Goal: Task Accomplishment & Management: Complete application form

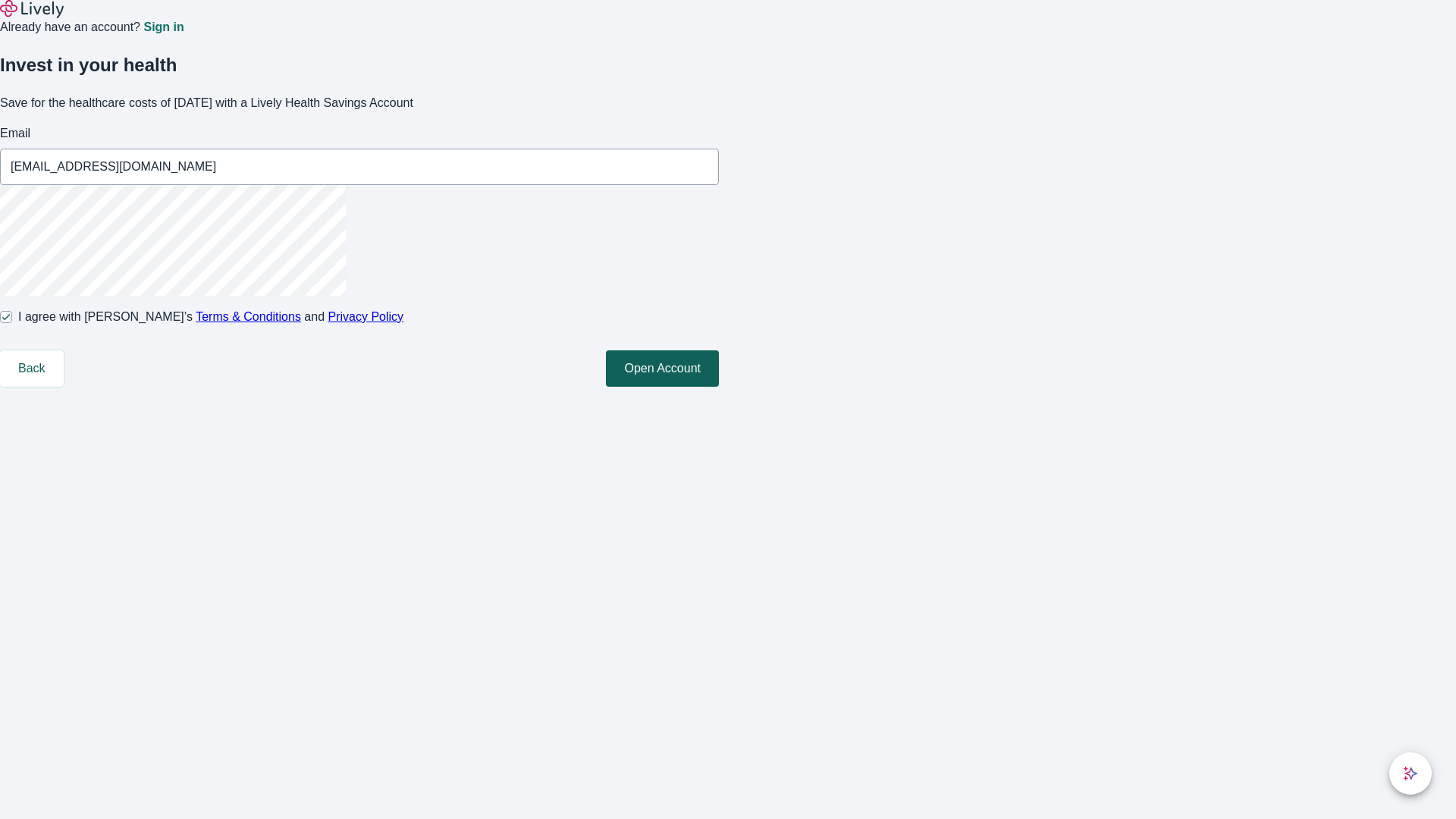
click at [719, 387] on button "Open Account" at bounding box center [662, 368] width 113 height 36
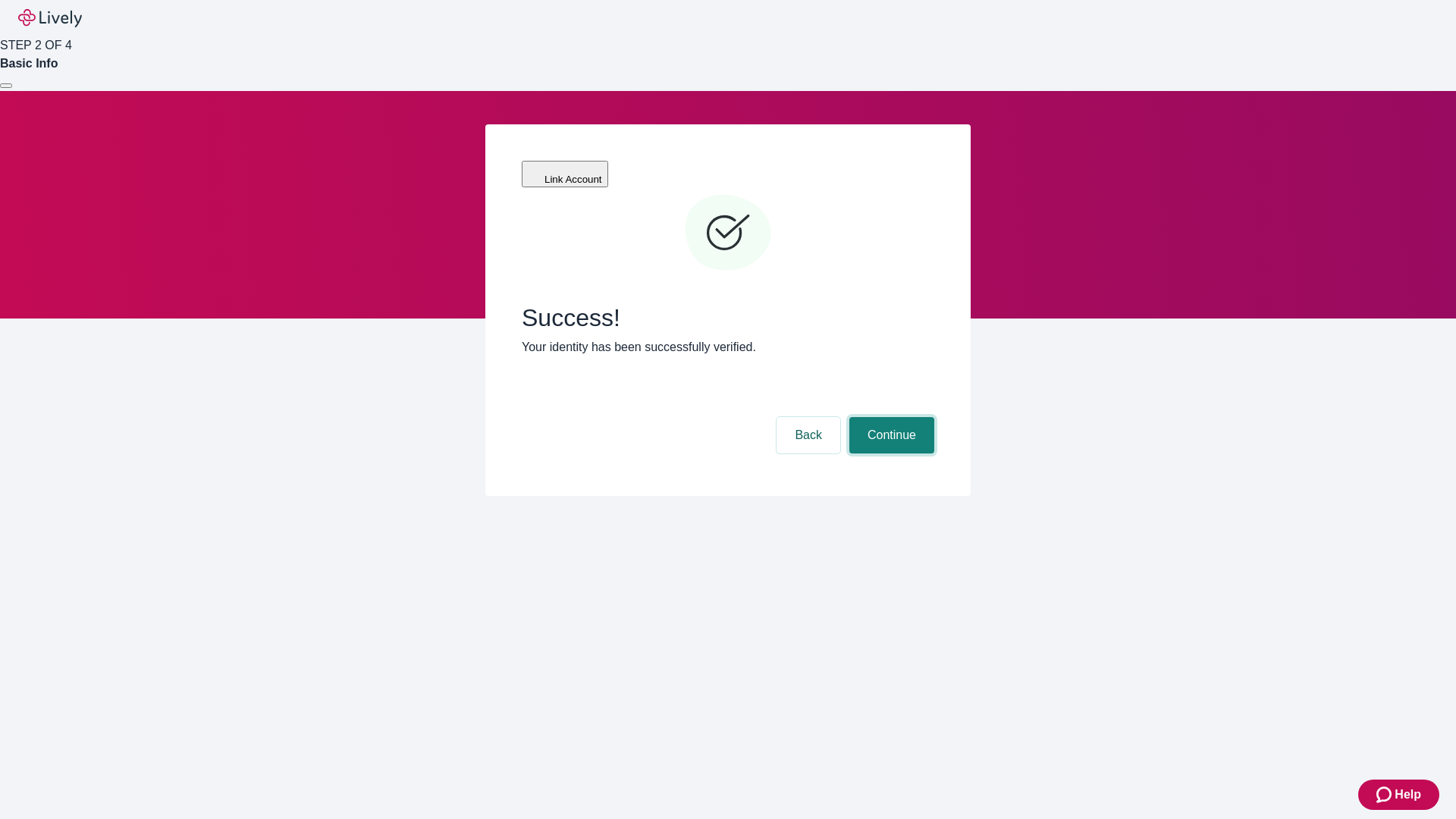
click at [889, 417] on button "Continue" at bounding box center [892, 435] width 85 height 36
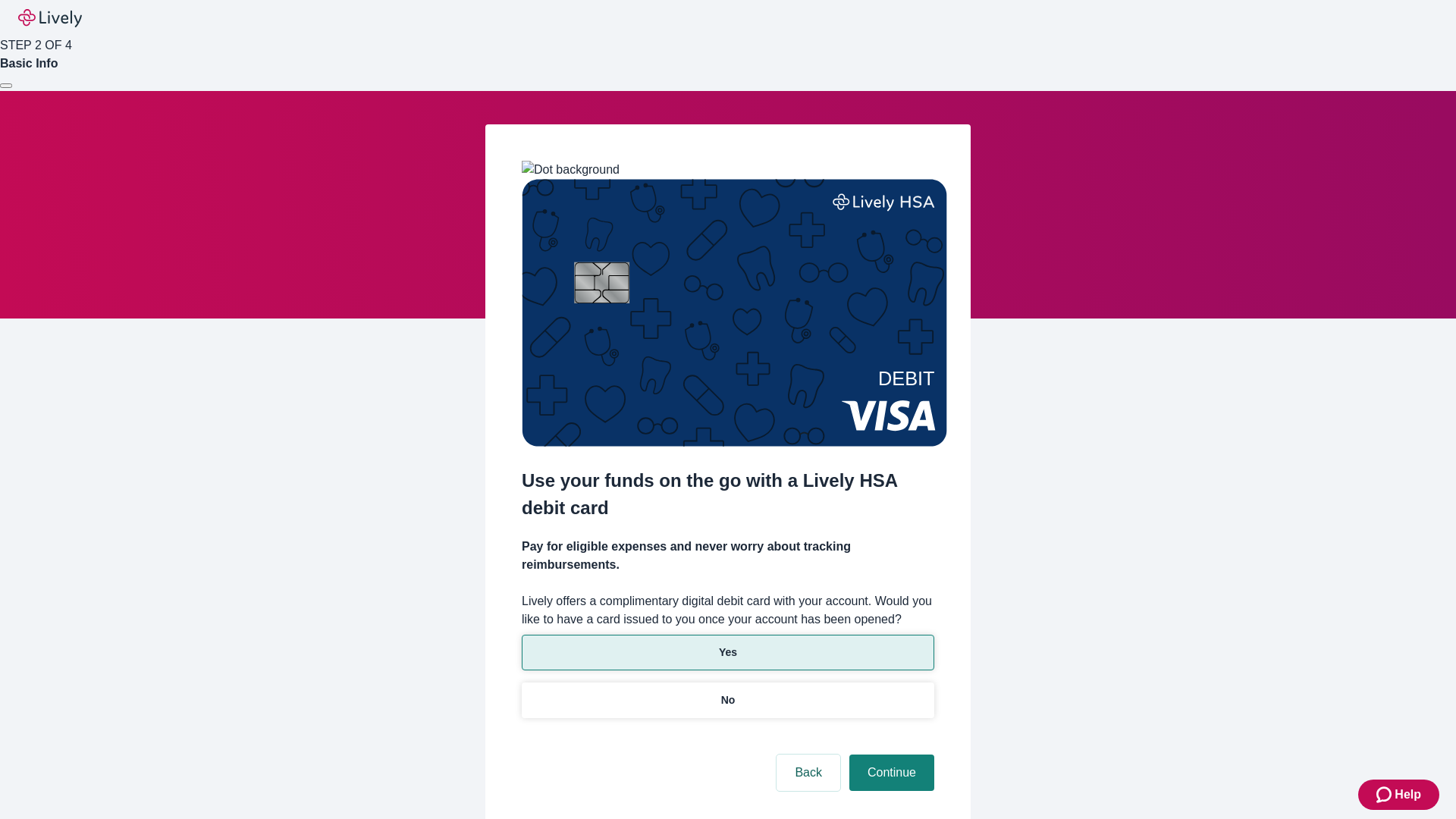
click at [727, 645] on p "Yes" at bounding box center [728, 652] width 19 height 16
click at [889, 754] on button "Continue" at bounding box center [892, 772] width 85 height 36
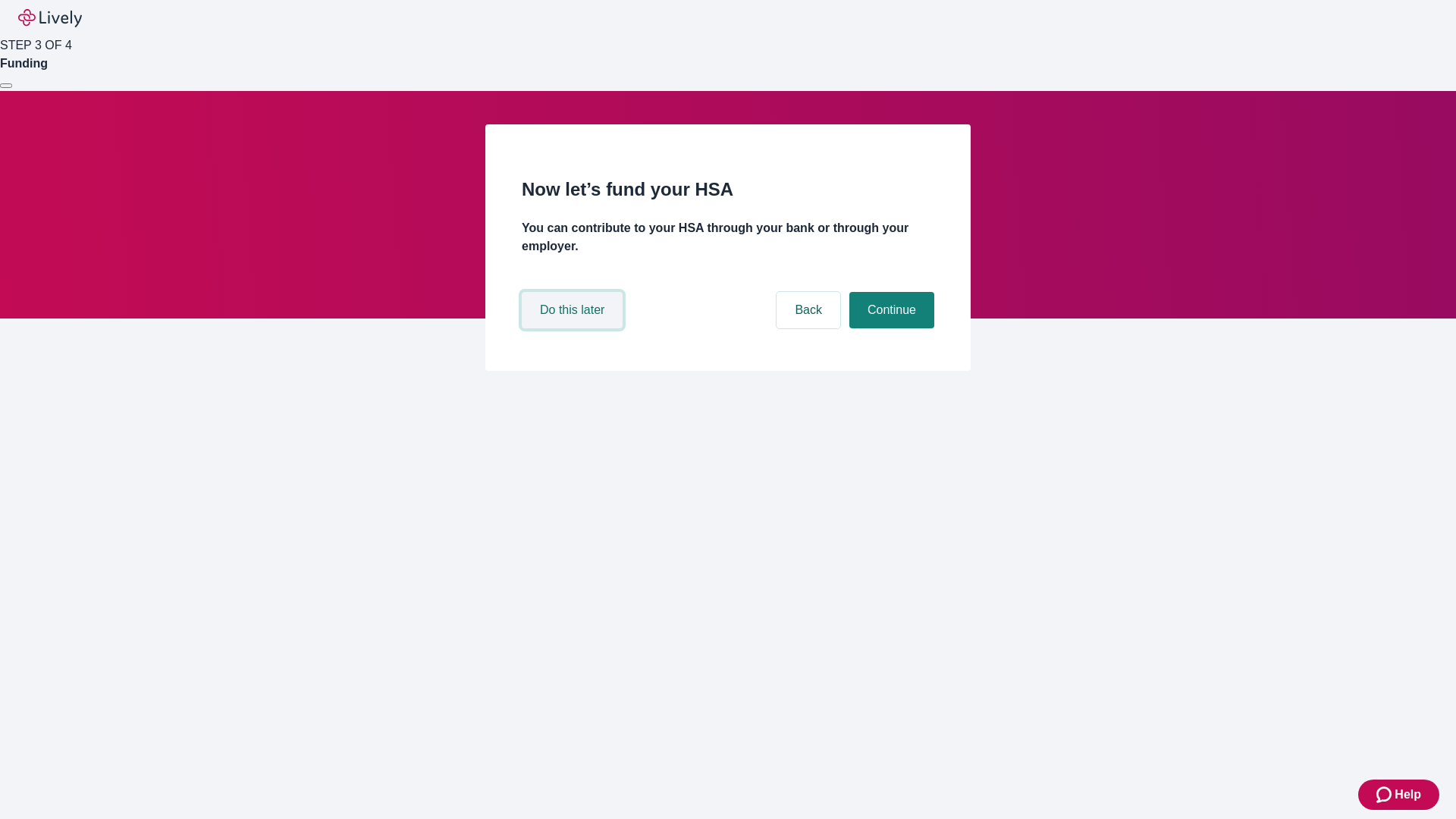
click at [574, 328] on button "Do this later" at bounding box center [571, 310] width 101 height 36
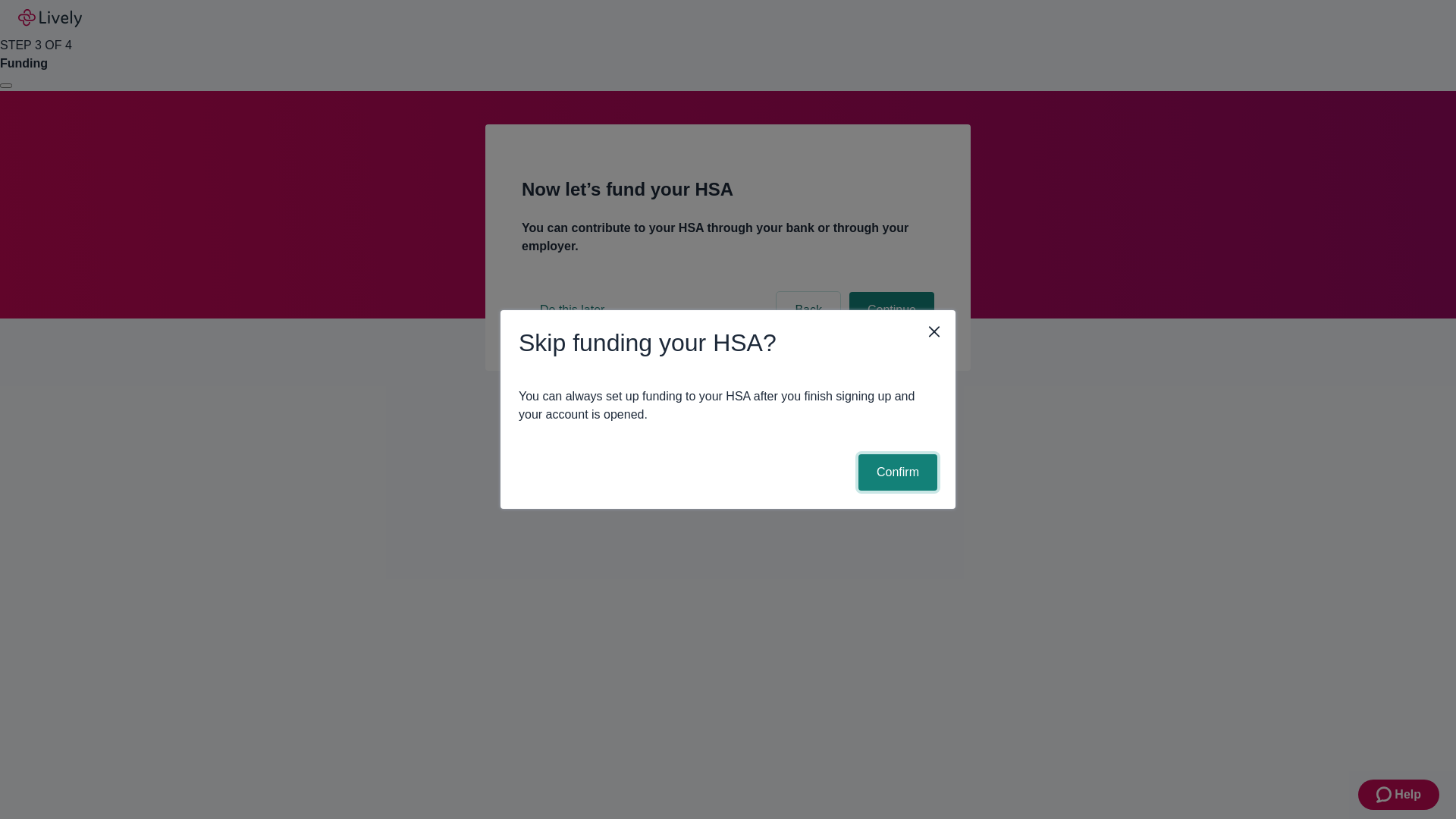
click at [896, 472] on button "Confirm" at bounding box center [898, 472] width 79 height 36
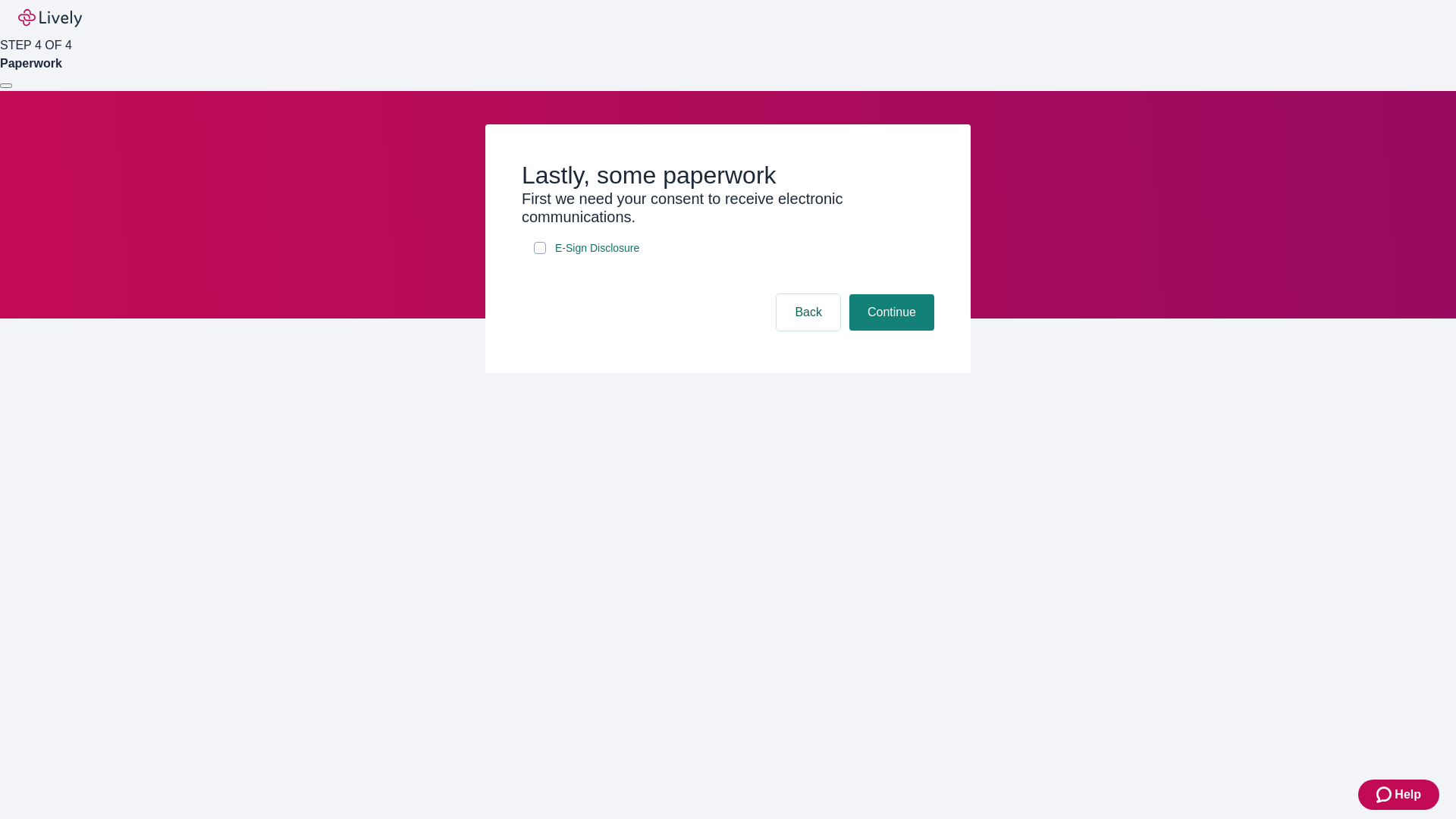
click at [540, 254] on input "E-Sign Disclosure" at bounding box center [540, 248] width 12 height 12
checkbox input "true"
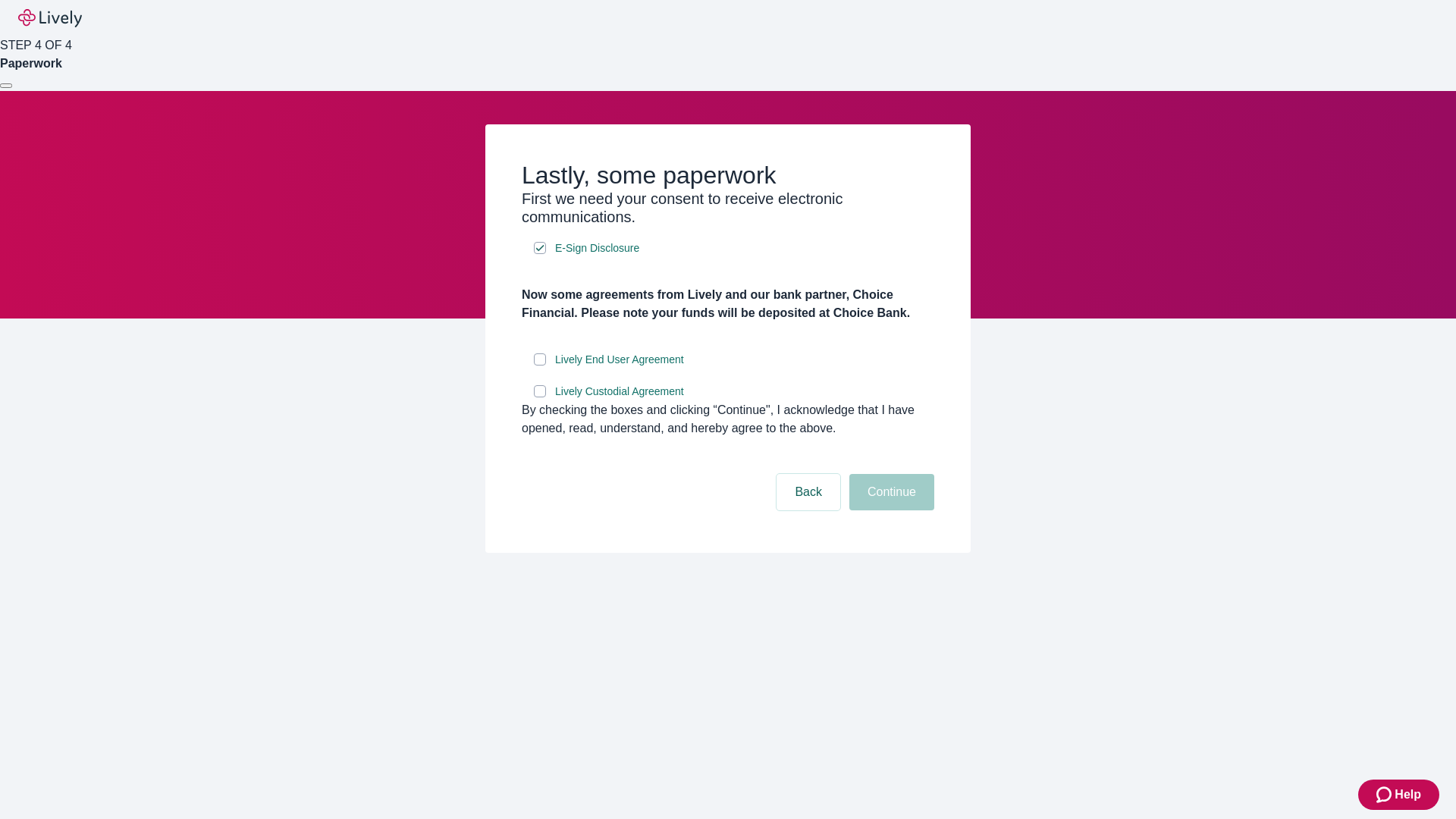
click at [540, 365] on input "Lively End User Agreement" at bounding box center [540, 359] width 12 height 12
checkbox input "true"
click at [540, 397] on input "Lively Custodial Agreement" at bounding box center [540, 390] width 12 height 12
checkbox input "true"
click at [889, 510] on button "Continue" at bounding box center [892, 492] width 85 height 36
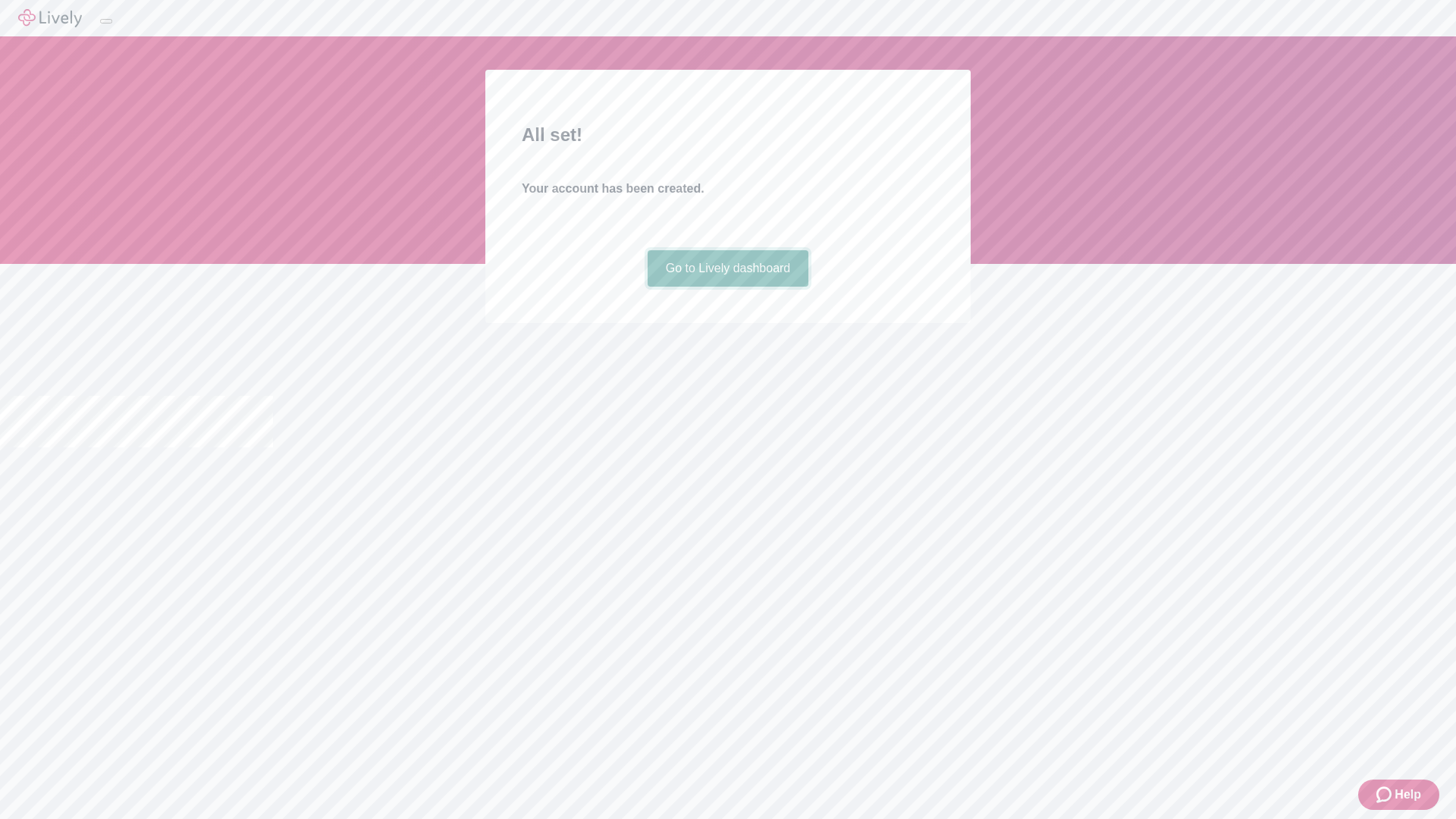
click at [727, 287] on link "Go to Lively dashboard" at bounding box center [728, 268] width 161 height 36
